Goal: Information Seeking & Learning: Learn about a topic

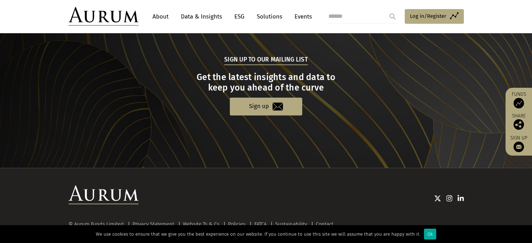
scroll to position [734, 0]
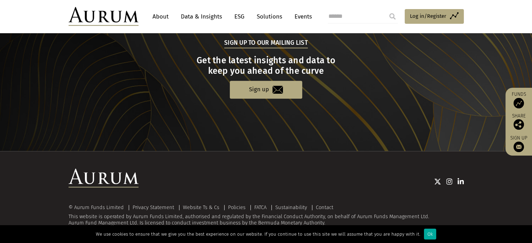
click at [300, 69] on h3 "Get the latest insights and data to keep you ahead of the curve" at bounding box center [265, 65] width 393 height 21
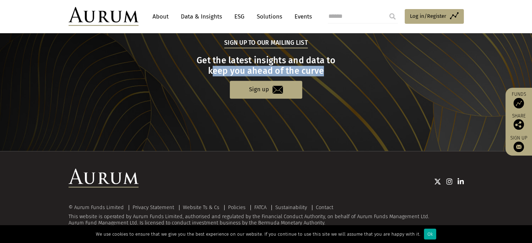
click at [311, 65] on h3 "Get the latest insights and data to keep you ahead of the curve" at bounding box center [265, 65] width 393 height 21
click at [313, 59] on h3 "Get the latest insights and data to keep you ahead of the curve" at bounding box center [265, 65] width 393 height 21
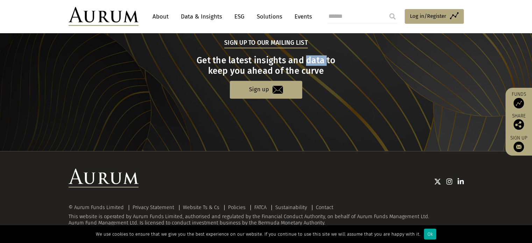
click at [313, 59] on h3 "Get the latest insights and data to keep you ahead of the curve" at bounding box center [265, 65] width 393 height 21
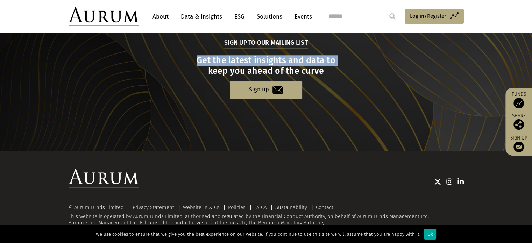
click at [313, 59] on h3 "Get the latest insights and data to keep you ahead of the curve" at bounding box center [265, 65] width 393 height 21
click at [334, 61] on h3 "Get the latest insights and data to keep you ahead of the curve" at bounding box center [265, 65] width 393 height 21
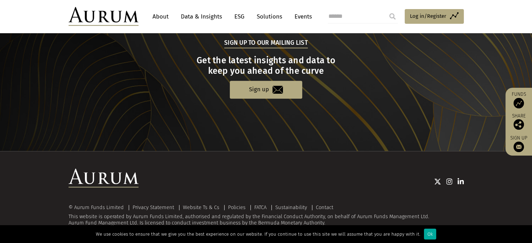
click at [426, 240] on div "We use cookies to ensure that we give you the best experience on our website. I…" at bounding box center [266, 234] width 532 height 18
click at [426, 235] on div "Ok" at bounding box center [430, 234] width 12 height 11
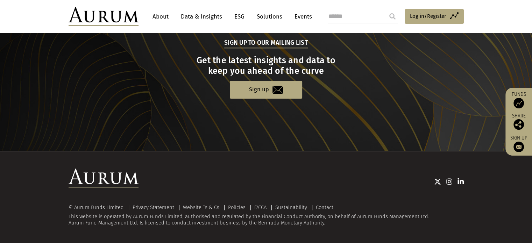
click at [293, 203] on div "© Aurum Funds Limited Privacy Statement Website Ts & Cs Policies FATCA Sustaina…" at bounding box center [266, 198] width 409 height 58
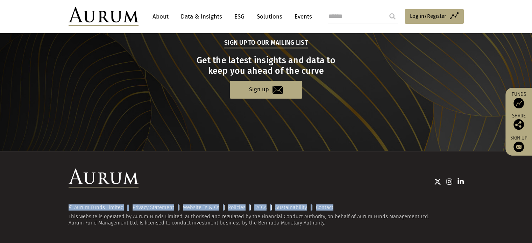
click at [293, 203] on div "© Aurum Funds Limited Privacy Statement Website Ts & Cs Policies FATCA Sustaina…" at bounding box center [266, 198] width 409 height 58
click at [297, 197] on div "© Aurum Funds Limited Privacy Statement Website Ts & Cs Policies FATCA Sustaina…" at bounding box center [266, 198] width 409 height 58
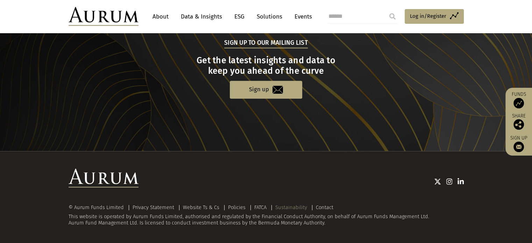
click at [298, 204] on link "Sustainability" at bounding box center [291, 207] width 32 height 6
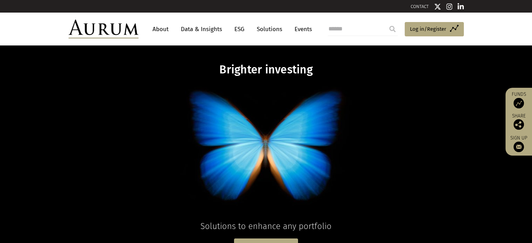
scroll to position [14, 0]
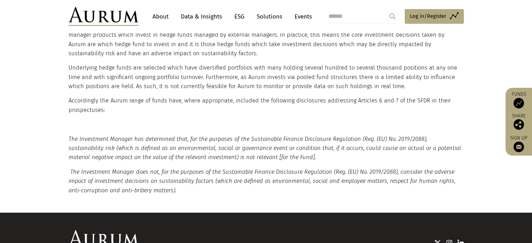
scroll to position [594, 0]
